Goal: Task Accomplishment & Management: Use online tool/utility

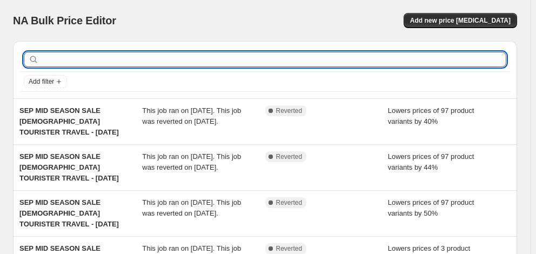
click at [103, 58] on input "text" at bounding box center [273, 59] width 465 height 15
type input "delsey"
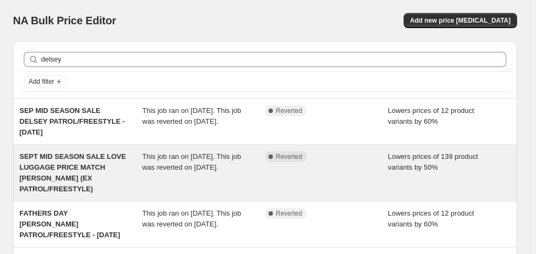
click at [84, 163] on span "SEPT MID SEASON SALE LOVE LUGGAGE PRICE MATCH [PERSON_NAME] (EX PATROL/FREESTYL…" at bounding box center [72, 172] width 106 height 41
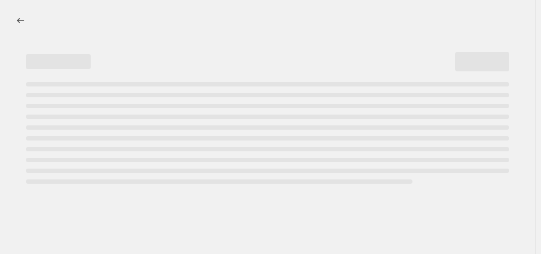
select select "percentage"
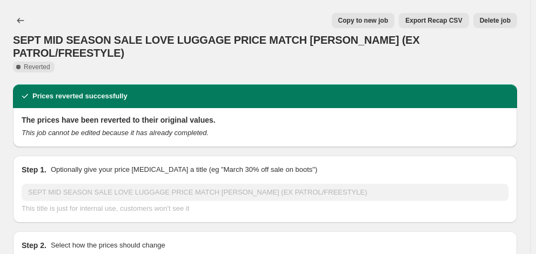
click at [382, 17] on span "Copy to new job" at bounding box center [363, 20] width 50 height 9
select select "percentage"
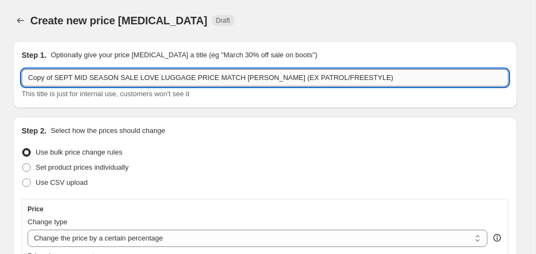
click at [84, 78] on input "Copy of SEPT MID SEASON SALE LOVE LUGGAGE PRICE MATCH [PERSON_NAME] (EX PATROL/…" at bounding box center [265, 77] width 487 height 17
drag, startPoint x: 112, startPoint y: 78, endPoint x: 25, endPoint y: 74, distance: 86.5
click at [26, 74] on input "Copy of SEPT MID SEASON SALE LOVE LUGGAGE PRICE MATCH [PERSON_NAME] (EX PATROL/…" at bounding box center [265, 77] width 487 height 17
drag, startPoint x: 129, startPoint y: 78, endPoint x: 12, endPoint y: 76, distance: 116.2
click at [14, 75] on div "Step 1. Optionally give your price [MEDICAL_DATA] a title (eg "March 30% off sa…" at bounding box center [265, 74] width 504 height 67
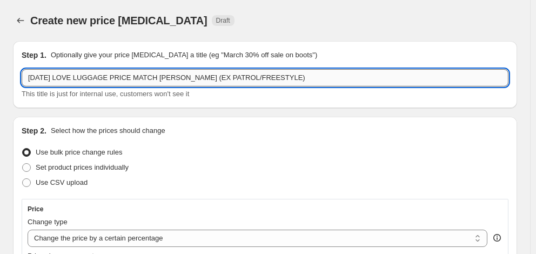
click at [268, 78] on input "[DATE] LOVE LUGGAGE PRICE MATCH [PERSON_NAME] (EX PATROL/FREESTYLE)" at bounding box center [265, 77] width 487 height 17
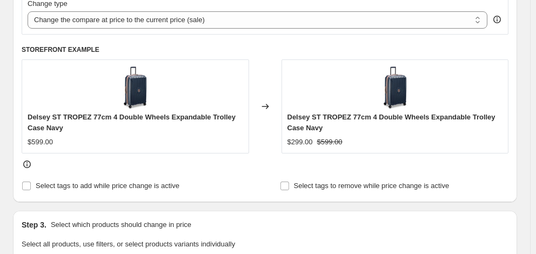
scroll to position [432, 0]
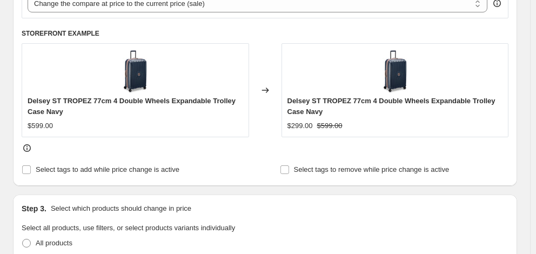
type input "[DATE] LOVE LUGGAGE PRICE MATCH [PERSON_NAME] (EX PATROL/FREESTYLE/FLANERIE/LUT…"
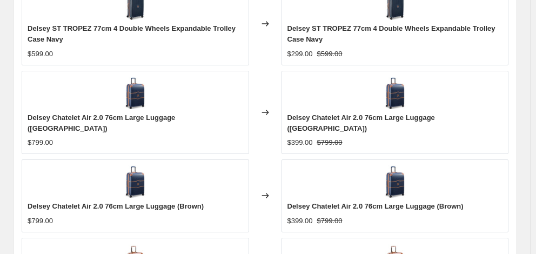
scroll to position [865, 0]
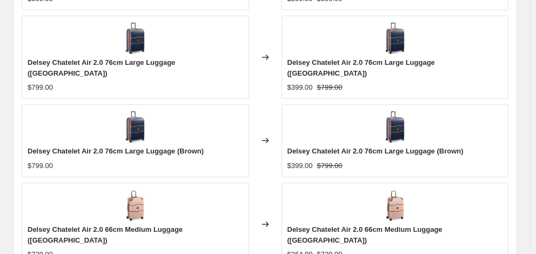
checkbox input "true"
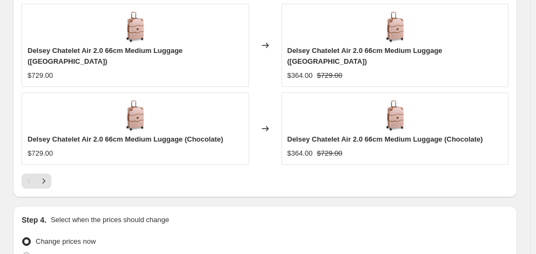
scroll to position [1050, 0]
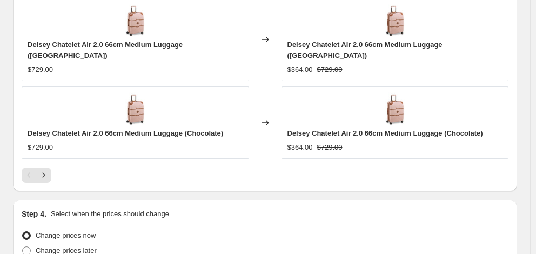
type input "[DATE]"
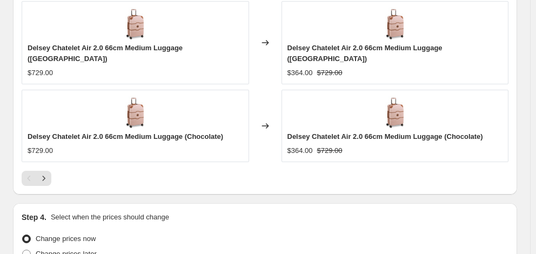
type input "06:00"
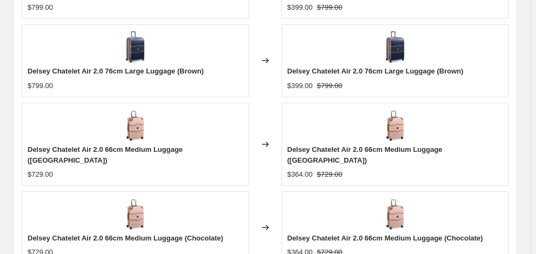
scroll to position [1050, 0]
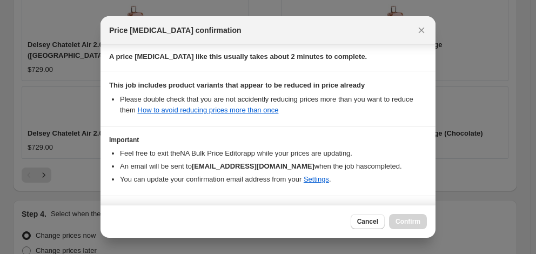
scroll to position [220, 0]
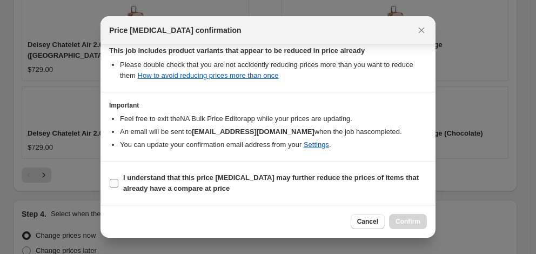
click at [227, 180] on b "I understand that this price [MEDICAL_DATA] may further reduce the prices of it…" at bounding box center [271, 182] width 296 height 19
click at [118, 180] on input "I understand that this price [MEDICAL_DATA] may further reduce the prices of it…" at bounding box center [114, 183] width 9 height 9
checkbox input "true"
click at [367, 224] on span "Cancel" at bounding box center [367, 221] width 21 height 9
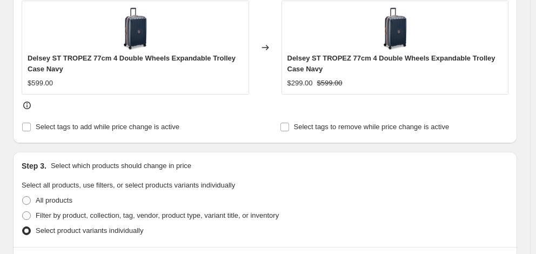
scroll to position [510, 0]
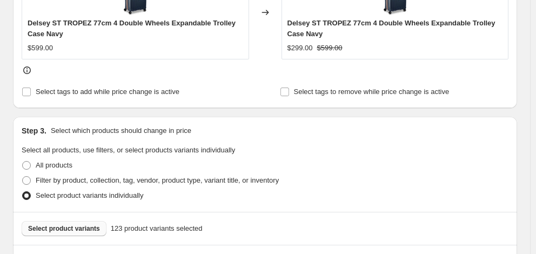
click at [86, 224] on span "Select product variants" at bounding box center [64, 228] width 72 height 9
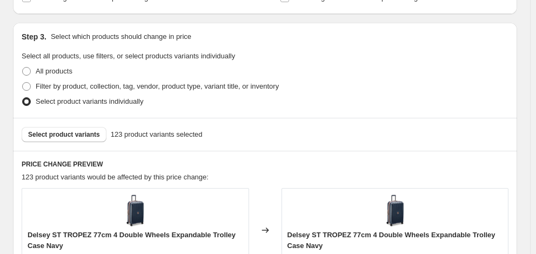
scroll to position [564, 0]
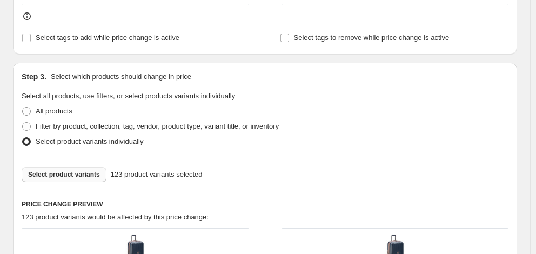
click at [68, 170] on span "Select product variants" at bounding box center [64, 174] width 72 height 9
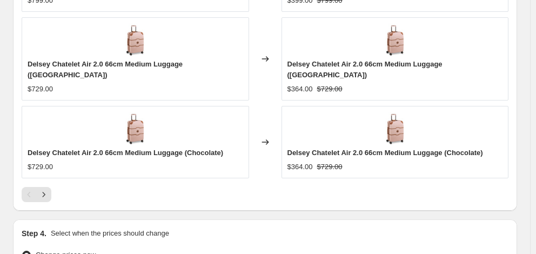
scroll to position [1050, 0]
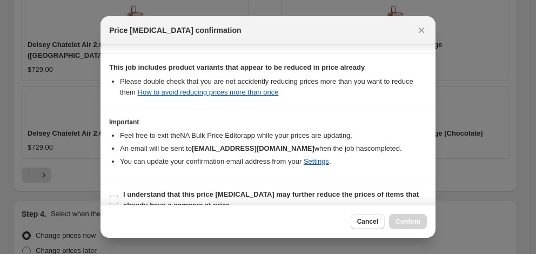
scroll to position [220, 0]
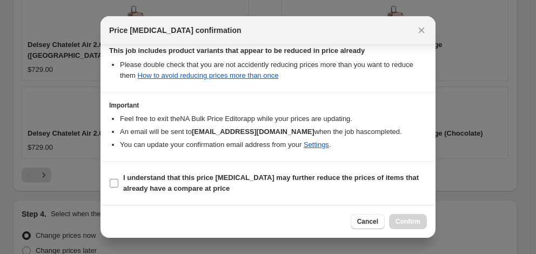
click at [180, 185] on b "I understand that this price [MEDICAL_DATA] may further reduce the prices of it…" at bounding box center [271, 182] width 296 height 19
click at [118, 185] on input "I understand that this price [MEDICAL_DATA] may further reduce the prices of it…" at bounding box center [114, 183] width 9 height 9
checkbox input "true"
click at [400, 218] on span "Confirm" at bounding box center [407, 221] width 25 height 9
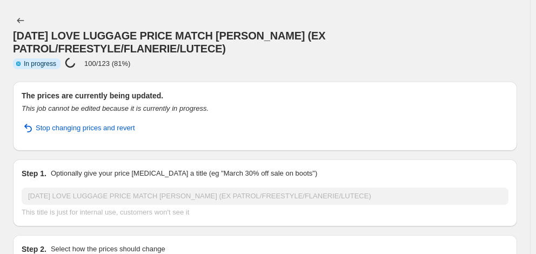
select select "percentage"
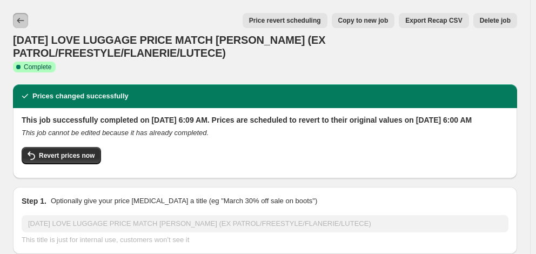
click at [28, 23] on button "Price change jobs" at bounding box center [20, 20] width 15 height 15
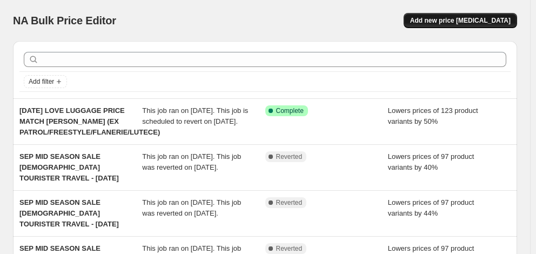
click at [459, 19] on span "Add new price [MEDICAL_DATA]" at bounding box center [460, 20] width 100 height 9
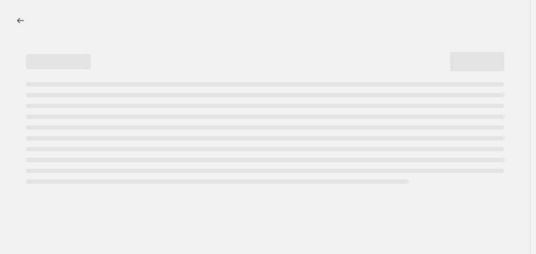
select select "percentage"
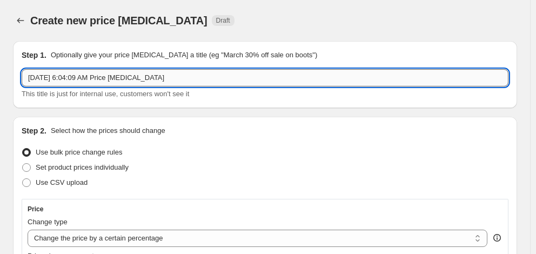
click at [108, 78] on input "[DATE] 6:04:09 AM Price [MEDICAL_DATA]" at bounding box center [265, 77] width 487 height 17
click at [22, 20] on icon "Price change jobs" at bounding box center [20, 20] width 11 height 11
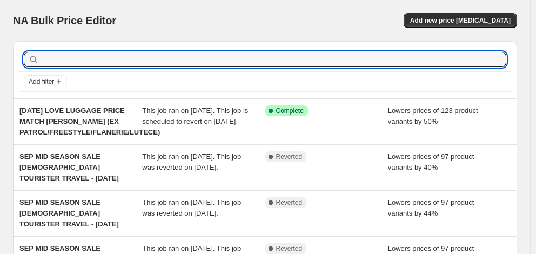
click at [203, 66] on input "text" at bounding box center [273, 59] width 465 height 15
type input "DELSEY"
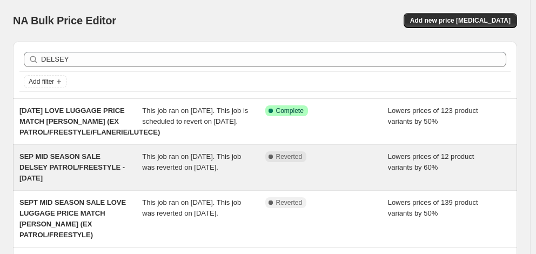
click at [80, 162] on span "SEP MID SEASON SALE DELSEY PATROL/FREESTYLE - [DATE]" at bounding box center [71, 167] width 105 height 30
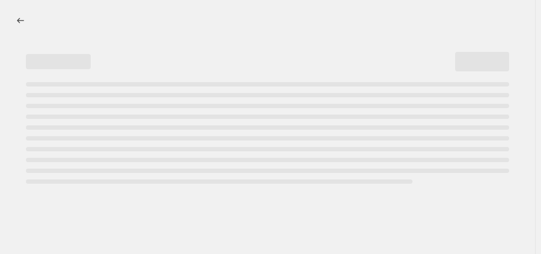
select select "percentage"
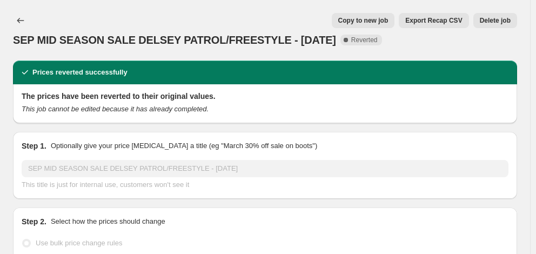
click at [382, 21] on span "Copy to new job" at bounding box center [363, 20] width 50 height 9
select select "percentage"
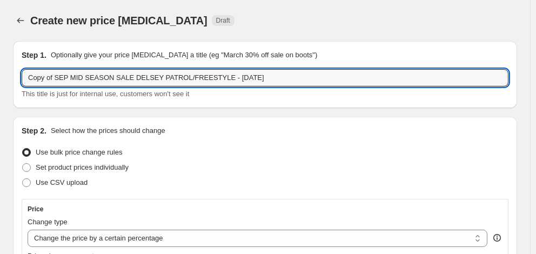
drag, startPoint x: 126, startPoint y: 78, endPoint x: 12, endPoint y: 74, distance: 114.1
click at [241, 77] on input "LOVE LUGGAGE PRICE MATCH DELSEY PATROL/FREESTYLE - [DATE]" at bounding box center [265, 77] width 487 height 17
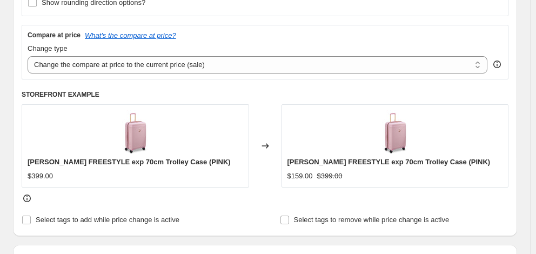
scroll to position [432, 0]
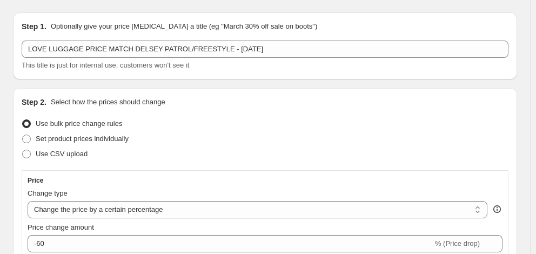
scroll to position [0, 0]
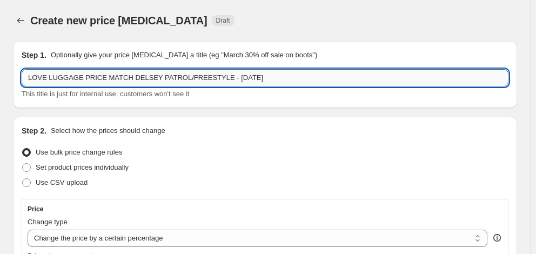
click at [207, 78] on input "LOVE LUGGAGE PRICE MATCH DELSEY PATROL/FREESTYLE - [DATE]" at bounding box center [265, 77] width 487 height 17
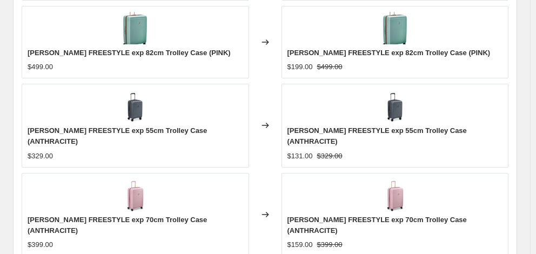
scroll to position [865, 0]
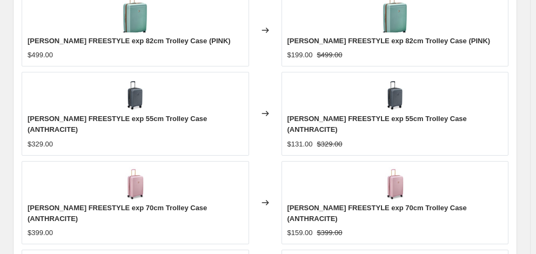
type input "LOVE LUGGAGE PRICE MATCH DELSEY PATROL/FREESTYLE/LUTECE - [DATE]"
checkbox input "true"
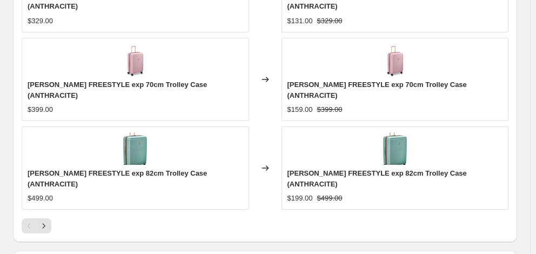
scroll to position [1050, 0]
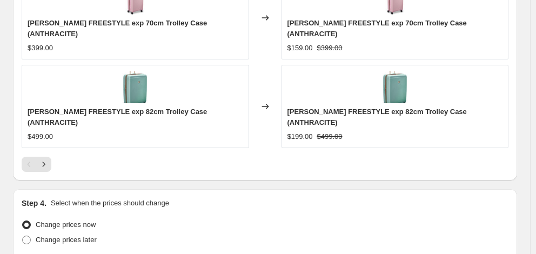
type input "[DATE]"
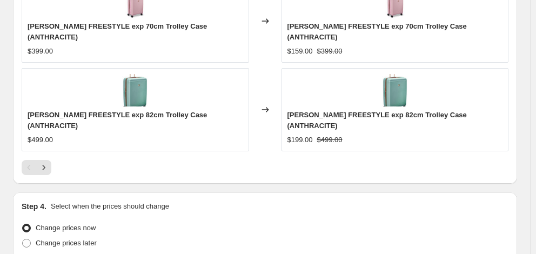
type input "06:00"
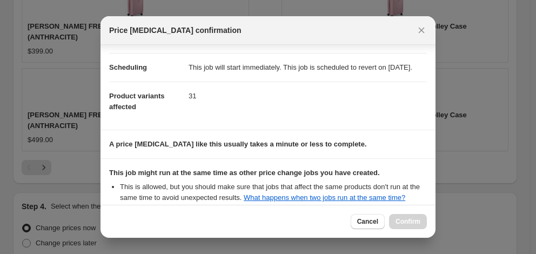
scroll to position [209, 0]
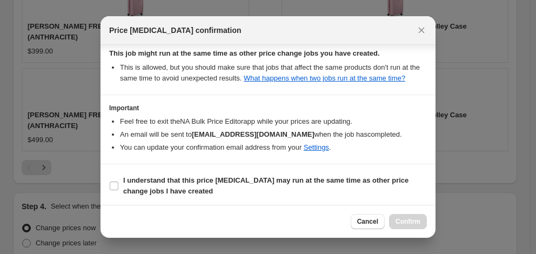
click at [227, 167] on section "I understand that this price [MEDICAL_DATA] may run at the same time as other p…" at bounding box center [267, 185] width 335 height 43
click at [271, 186] on span "I understand that this price [MEDICAL_DATA] may run at the same time as other p…" at bounding box center [275, 186] width 304 height 22
click at [118, 186] on input "I understand that this price [MEDICAL_DATA] may run at the same time as other p…" at bounding box center [114, 186] width 9 height 9
checkbox input "true"
click at [405, 220] on span "Confirm" at bounding box center [407, 221] width 25 height 9
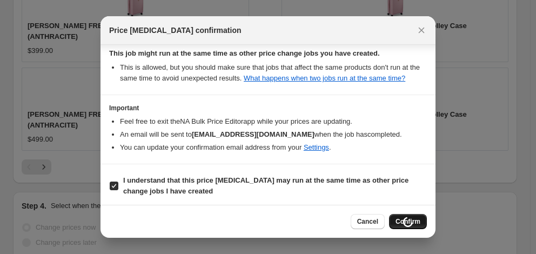
scroll to position [1047, 0]
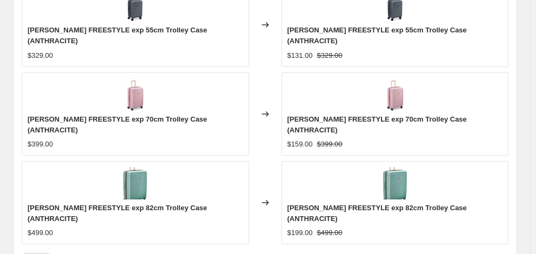
select select "percentage"
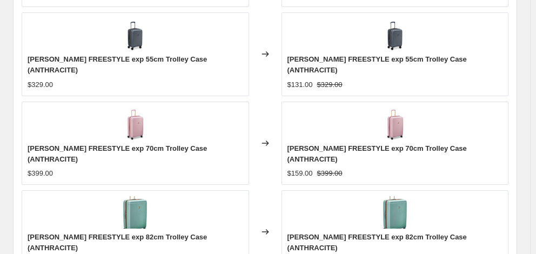
scroll to position [0, 0]
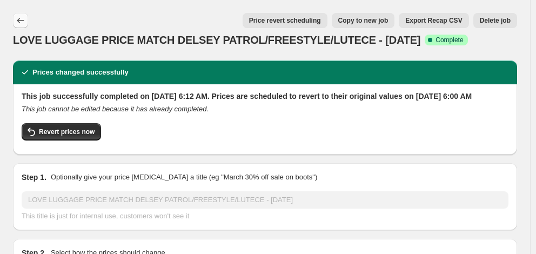
click at [23, 22] on icon "Price change jobs" at bounding box center [20, 20] width 11 height 11
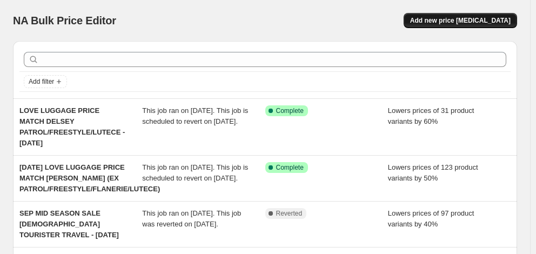
click at [475, 19] on span "Add new price [MEDICAL_DATA]" at bounding box center [460, 20] width 100 height 9
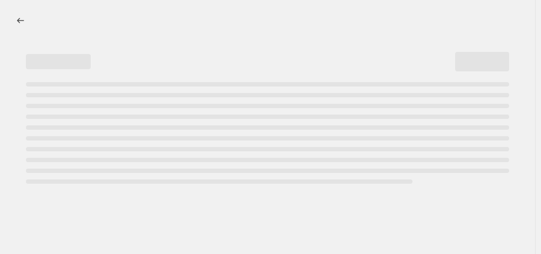
select select "percentage"
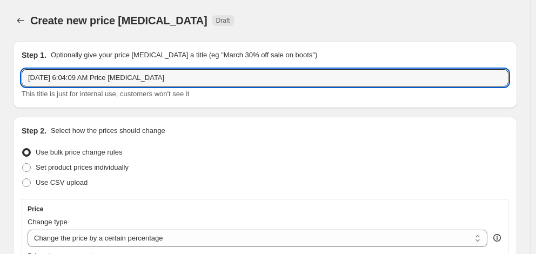
drag, startPoint x: 167, startPoint y: 77, endPoint x: 3, endPoint y: 75, distance: 164.2
type input "l"
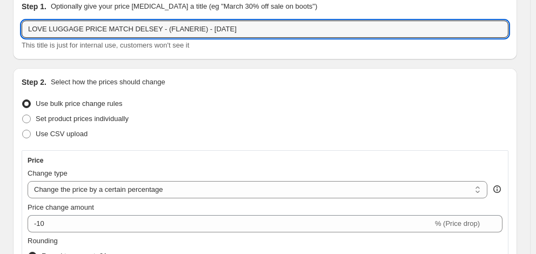
scroll to position [108, 0]
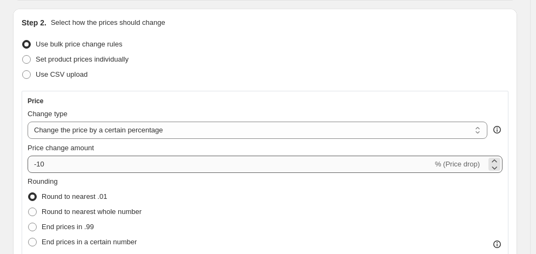
type input "LOVE LUGGAGE PRICE MATCH DELSEY - (FLANERIE) - [DATE]"
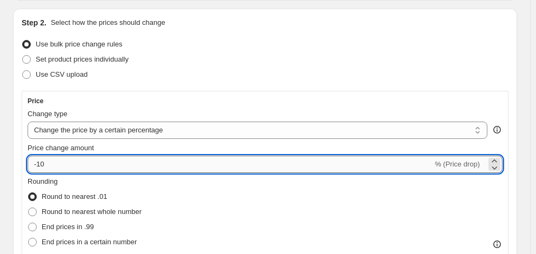
click at [86, 165] on input "-10" at bounding box center [230, 164] width 405 height 17
type input "-1"
type input "-70"
click at [166, 100] on div "Price" at bounding box center [265, 101] width 475 height 9
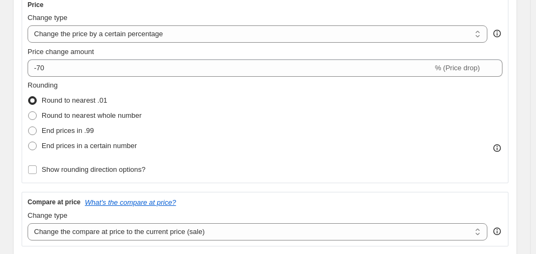
scroll to position [216, 0]
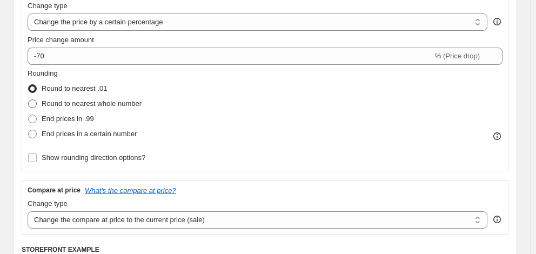
click at [115, 105] on span "Round to nearest whole number" at bounding box center [92, 103] width 100 height 8
click at [29, 100] on input "Round to nearest whole number" at bounding box center [28, 99] width 1 height 1
radio input "true"
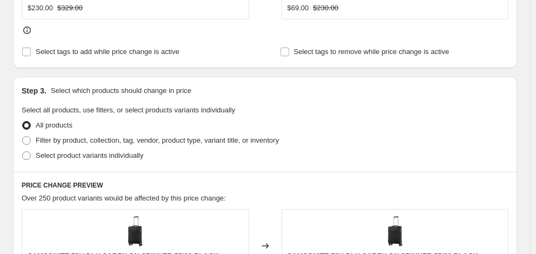
scroll to position [540, 0]
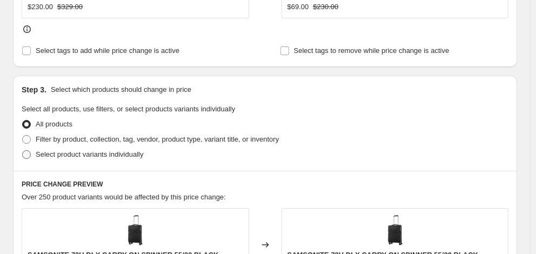
click at [73, 150] on span "Select product variants individually" at bounding box center [90, 154] width 108 height 8
click at [23, 150] on input "Select product variants individually" at bounding box center [22, 150] width 1 height 1
radio input "true"
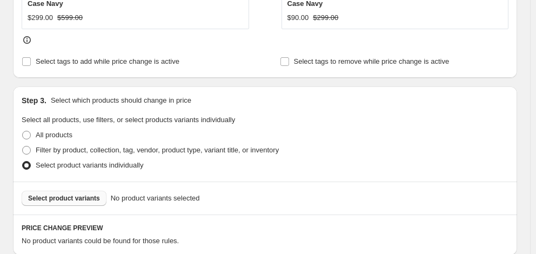
click at [66, 194] on span "Select product variants" at bounding box center [64, 198] width 72 height 9
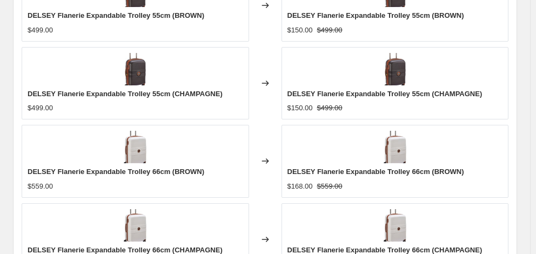
scroll to position [862, 0]
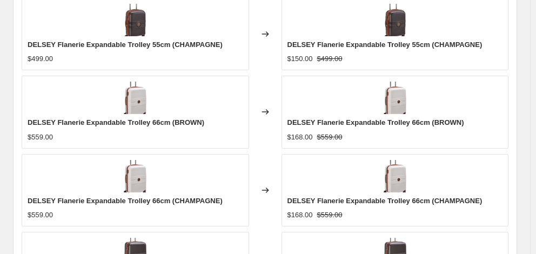
checkbox input "true"
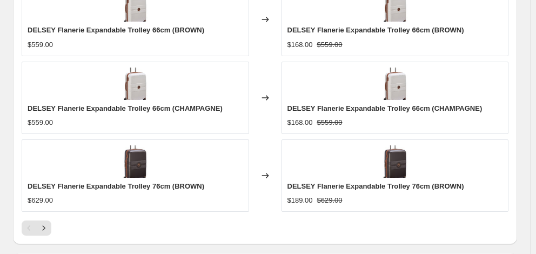
scroll to position [1047, 0]
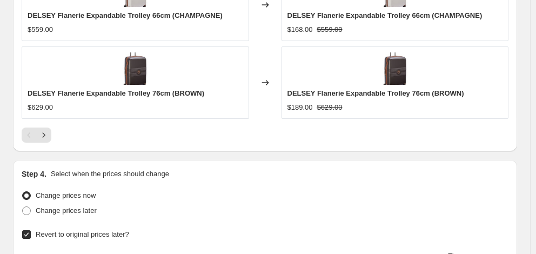
type input "[DATE]"
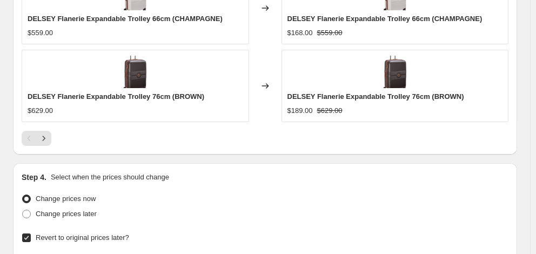
type input "06:00"
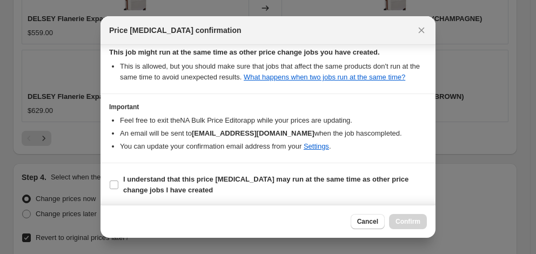
scroll to position [209, 0]
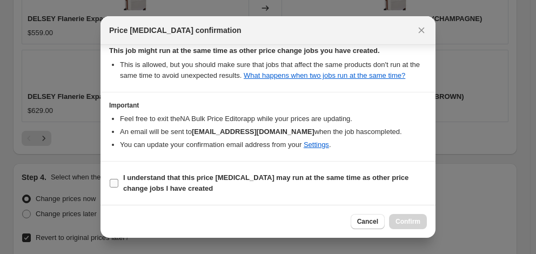
click at [212, 176] on b "I understand that this price [MEDICAL_DATA] may run at the same time as other p…" at bounding box center [265, 182] width 285 height 19
click at [118, 179] on input "I understand that this price [MEDICAL_DATA] may run at the same time as other p…" at bounding box center [114, 183] width 9 height 9
checkbox input "true"
click at [406, 222] on span "Confirm" at bounding box center [407, 221] width 25 height 9
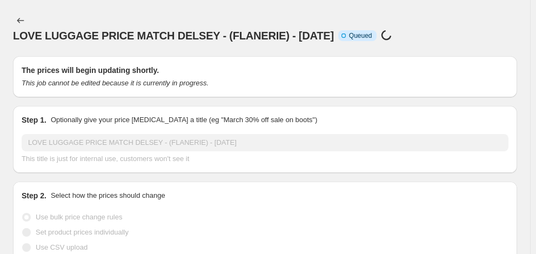
scroll to position [1044, 0]
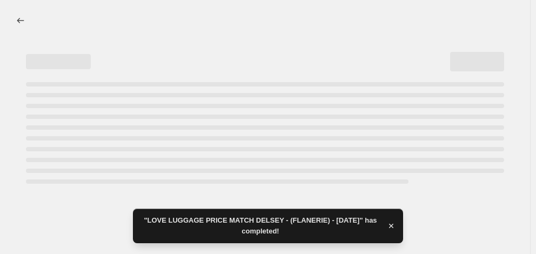
select select "percentage"
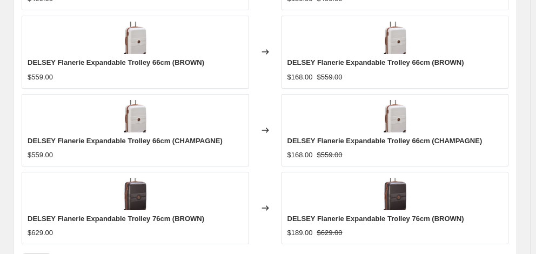
scroll to position [0, 0]
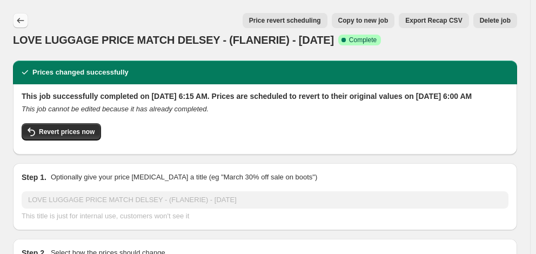
click at [22, 23] on icon "Price change jobs" at bounding box center [20, 20] width 11 height 11
